Goal: Navigation & Orientation: Find specific page/section

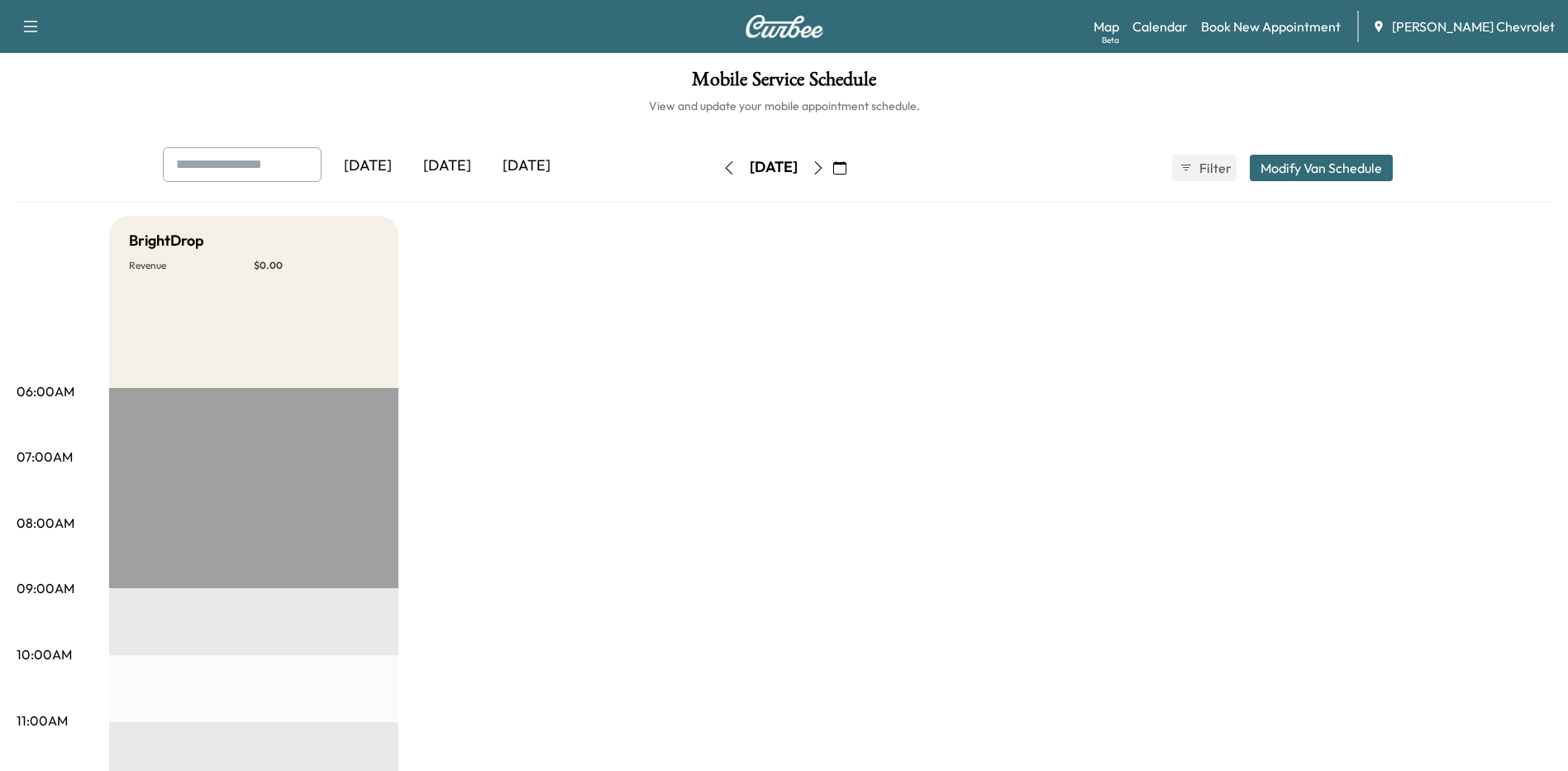
click at [446, 159] on div "[DATE]" at bounding box center [447, 166] width 80 height 38
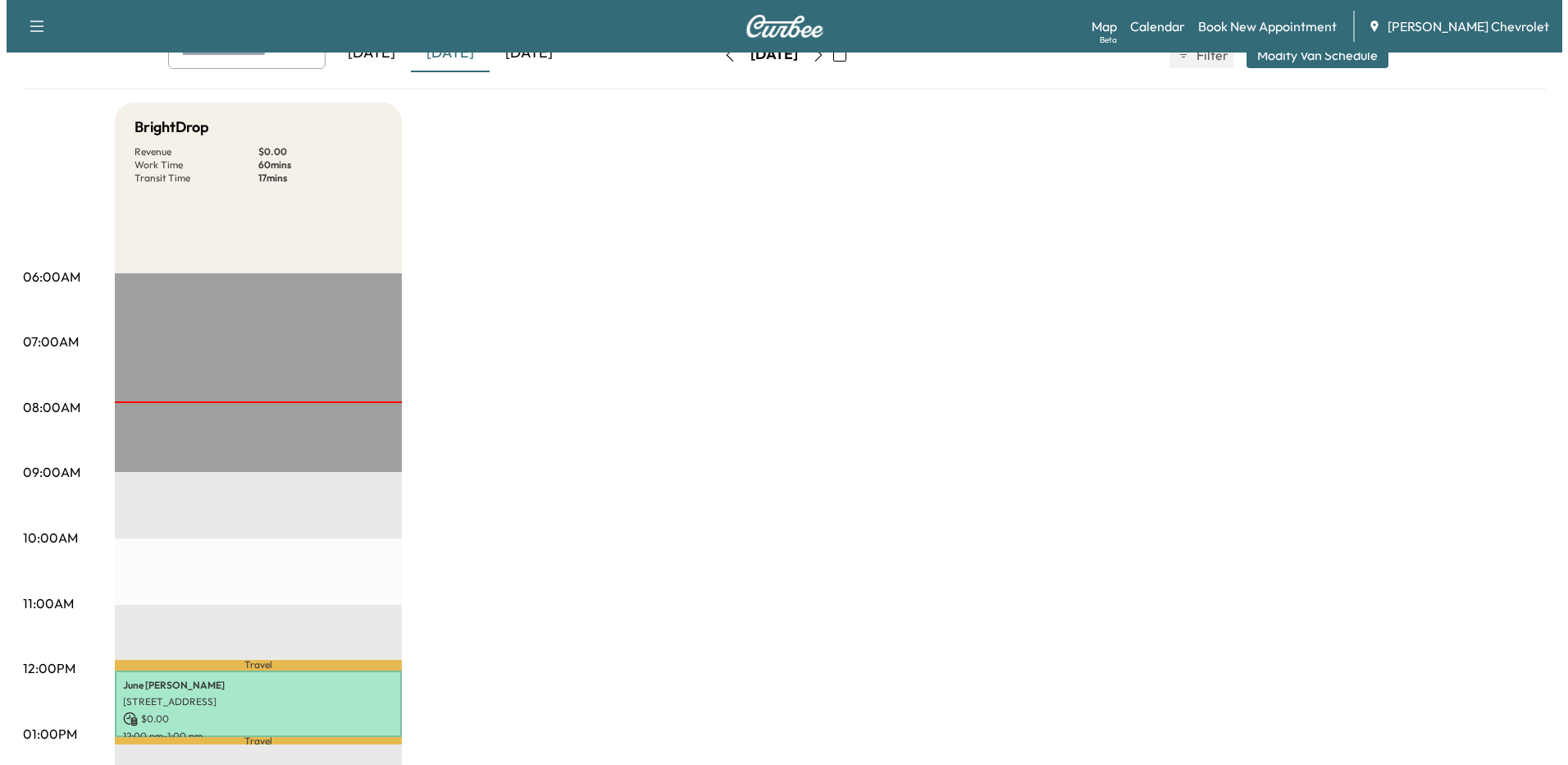
scroll to position [246, 0]
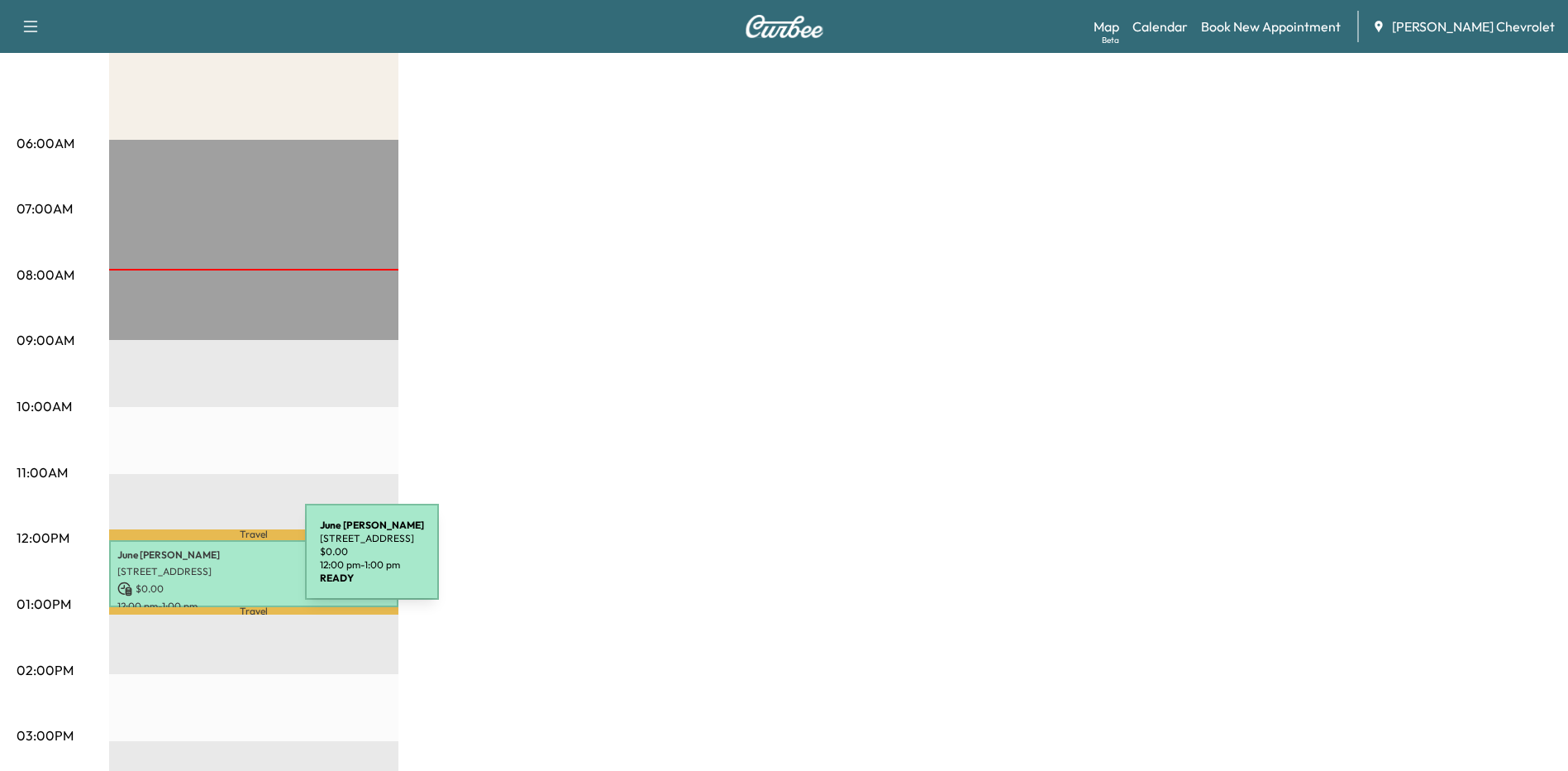
click at [181, 565] on p "[STREET_ADDRESS]" at bounding box center [253, 572] width 272 height 13
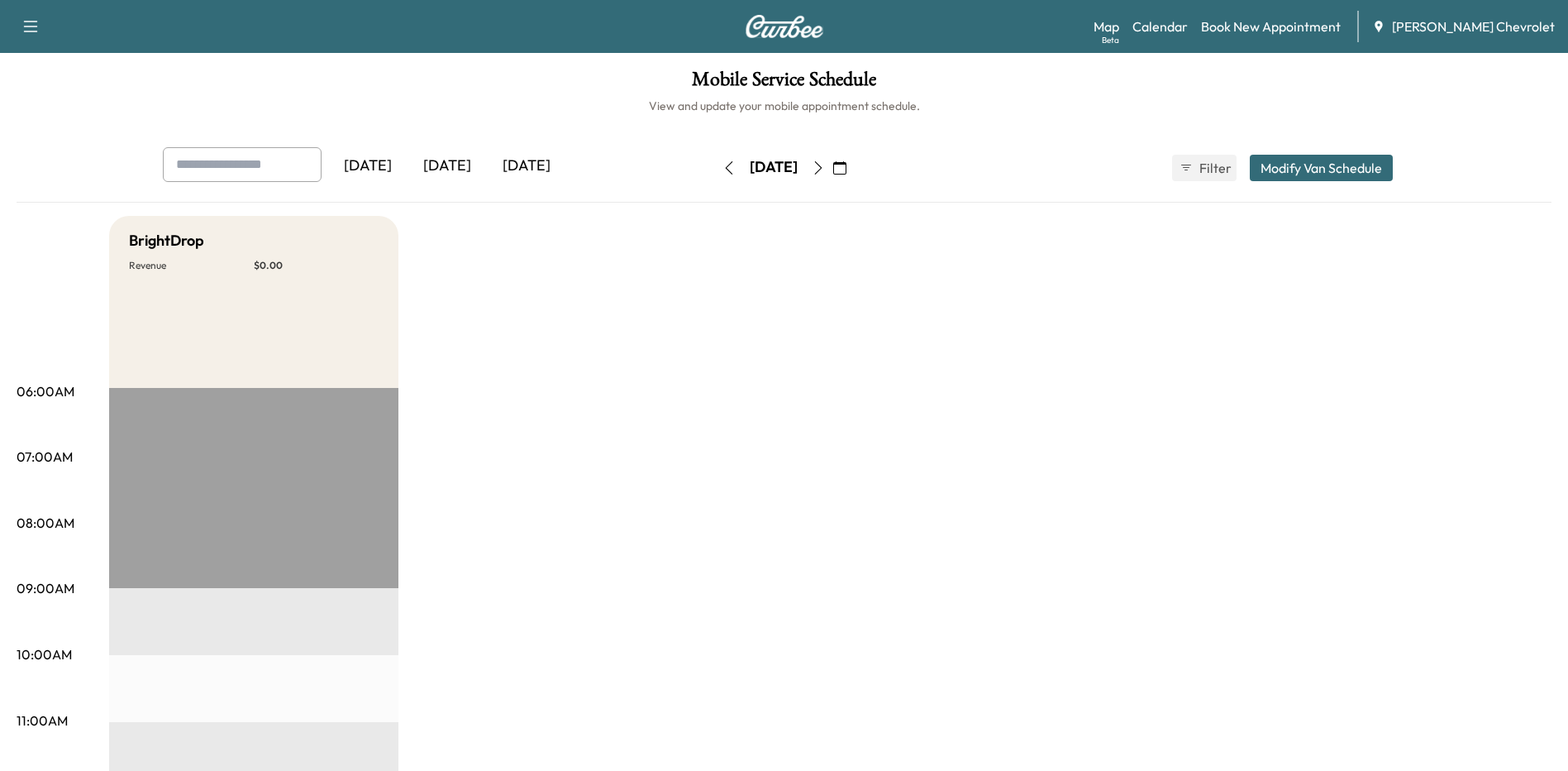
click at [447, 167] on div "[DATE]" at bounding box center [447, 166] width 80 height 38
click at [538, 161] on div "[DATE]" at bounding box center [527, 166] width 80 height 38
click at [825, 167] on icon "button" at bounding box center [818, 168] width 13 height 13
click at [822, 169] on icon "button" at bounding box center [818, 168] width 8 height 13
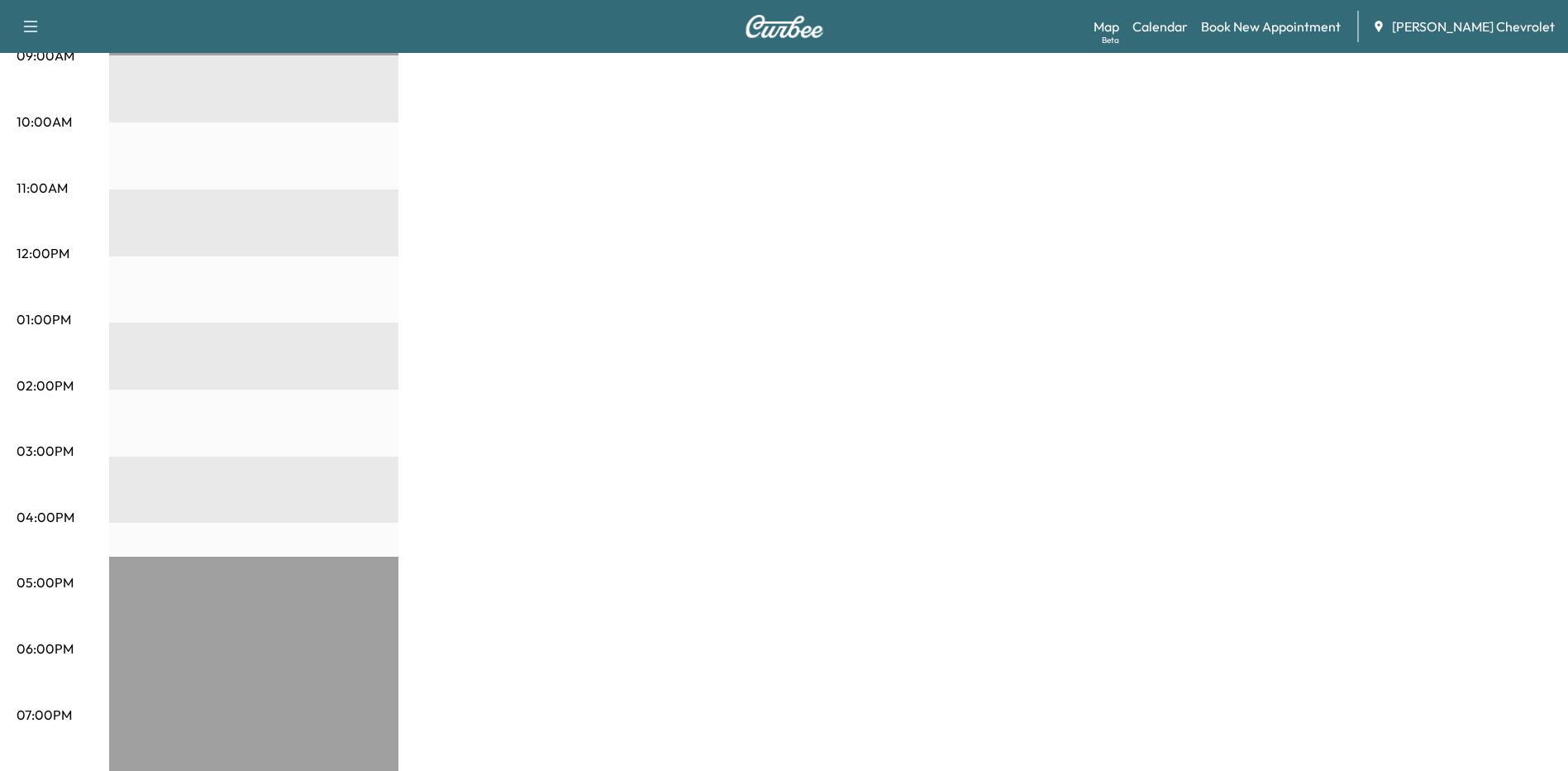
scroll to position [702, 0]
